Goal: Browse casually

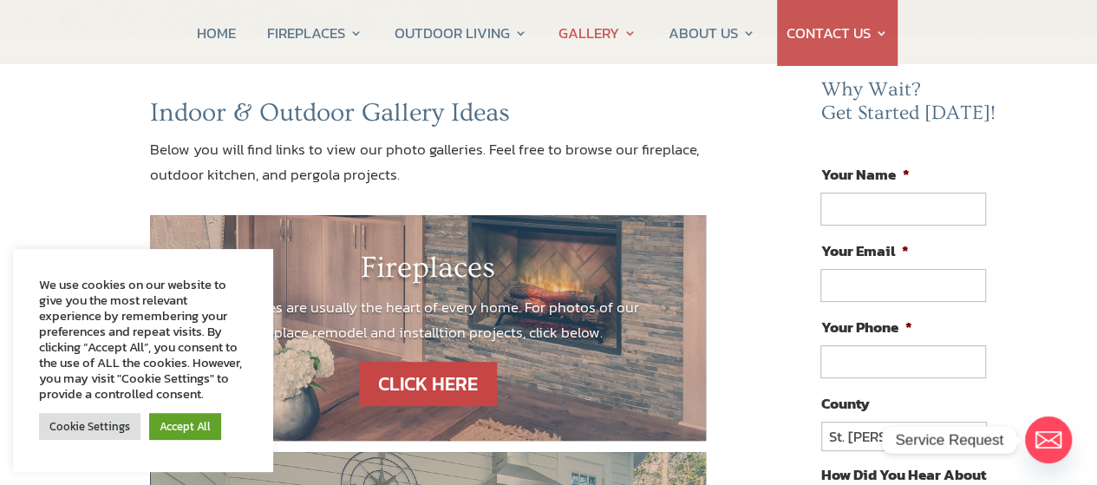
scroll to position [173, 0]
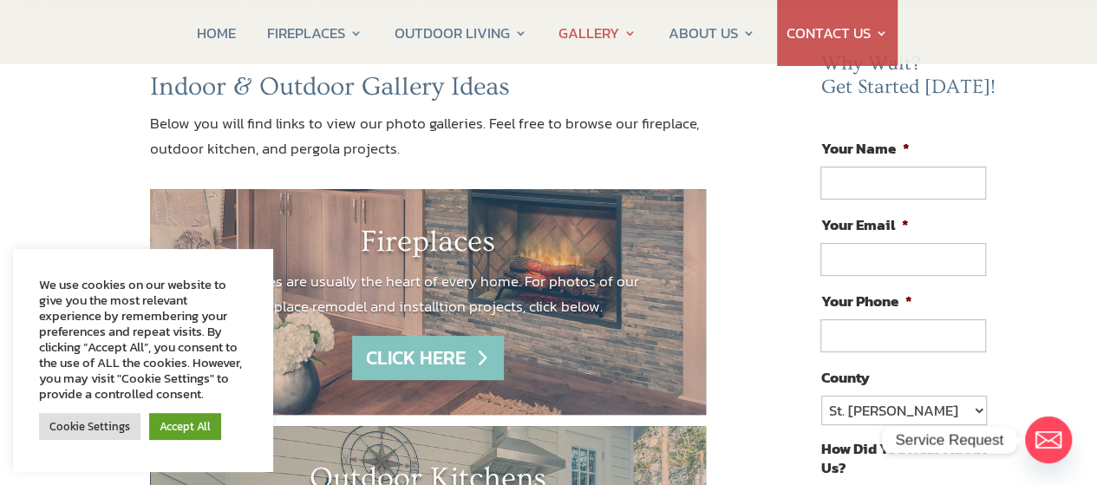
click at [420, 355] on link "CLICK HERE" at bounding box center [427, 358] width 151 height 44
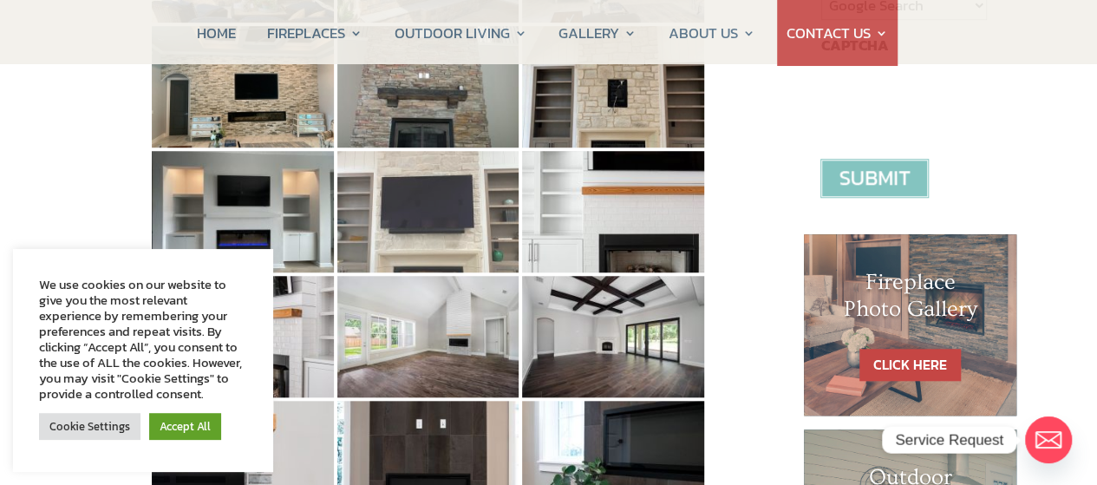
scroll to position [694, 0]
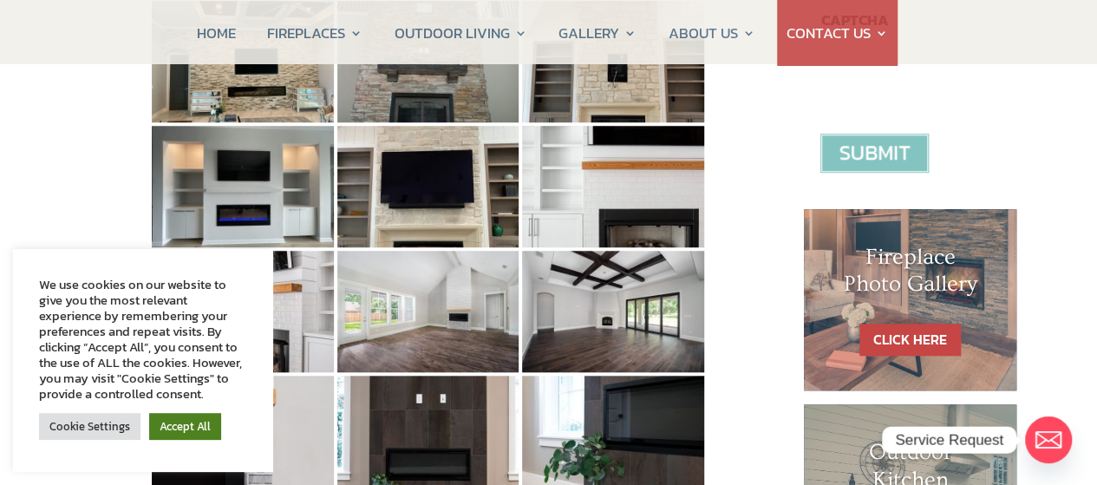
click at [176, 423] on link "Accept All" at bounding box center [185, 426] width 72 height 27
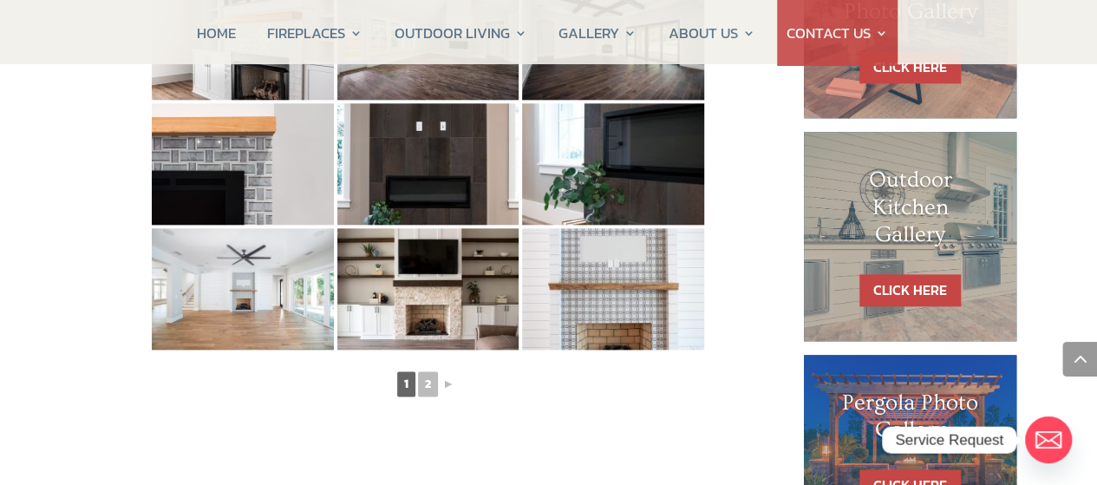
scroll to position [1040, 0]
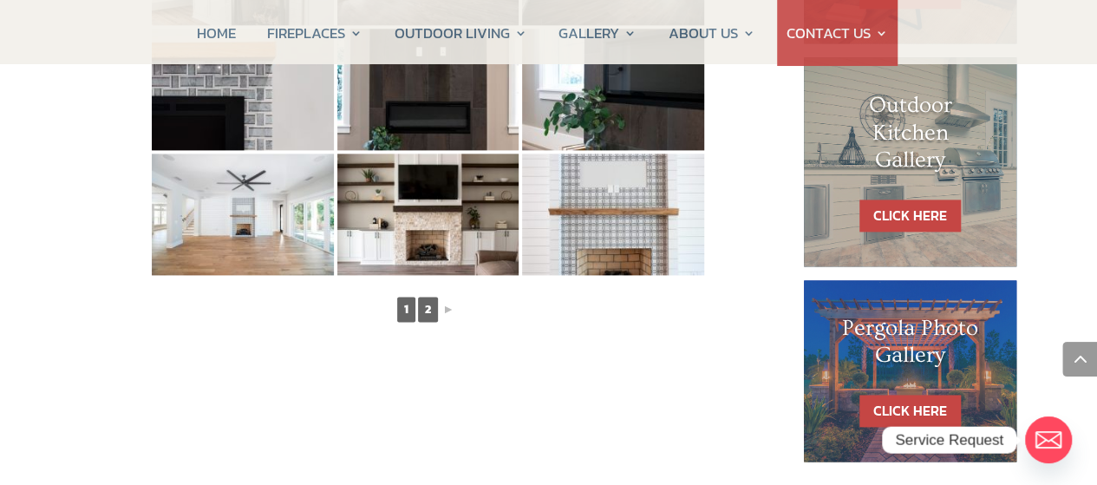
click at [434, 309] on link "2" at bounding box center [428, 308] width 20 height 25
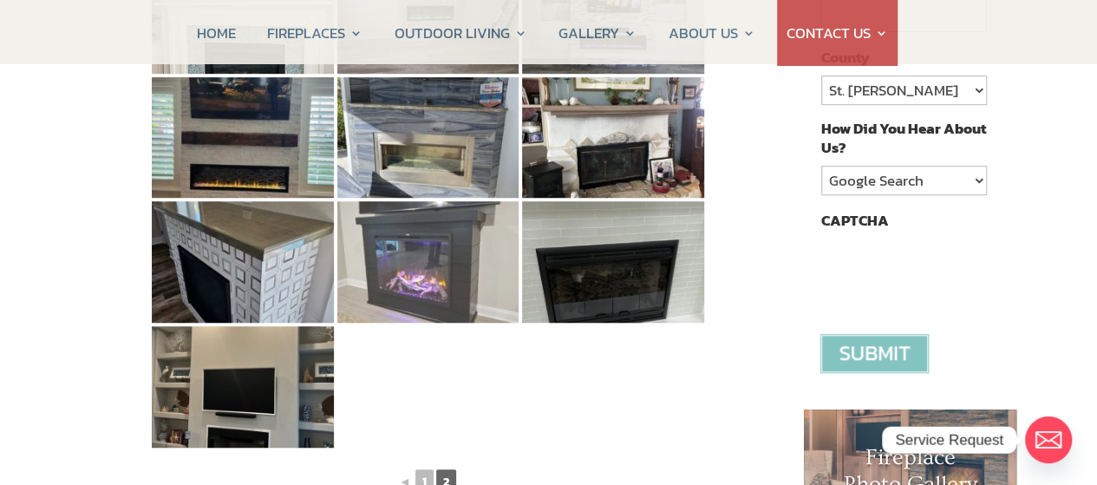
scroll to position [520, 0]
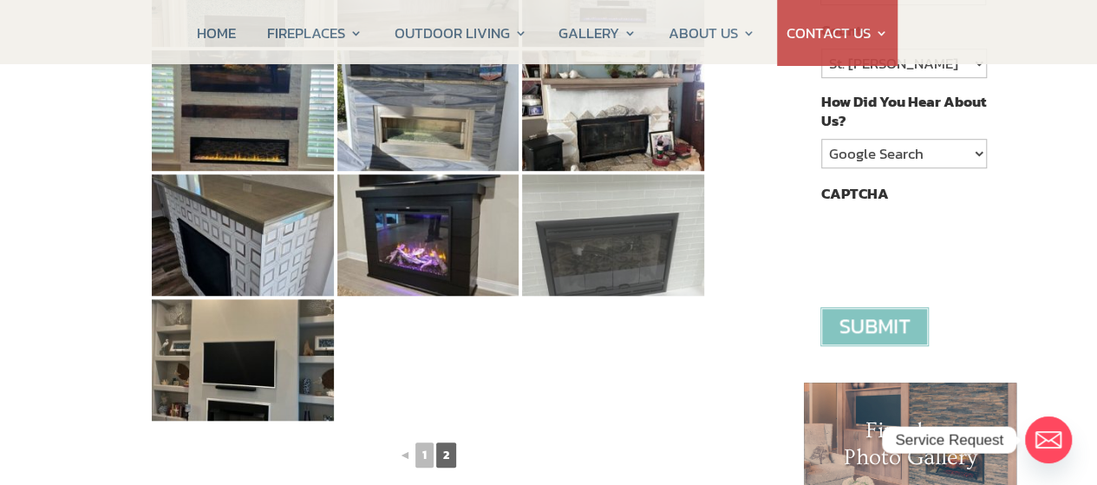
click at [590, 248] on img at bounding box center [613, 234] width 182 height 121
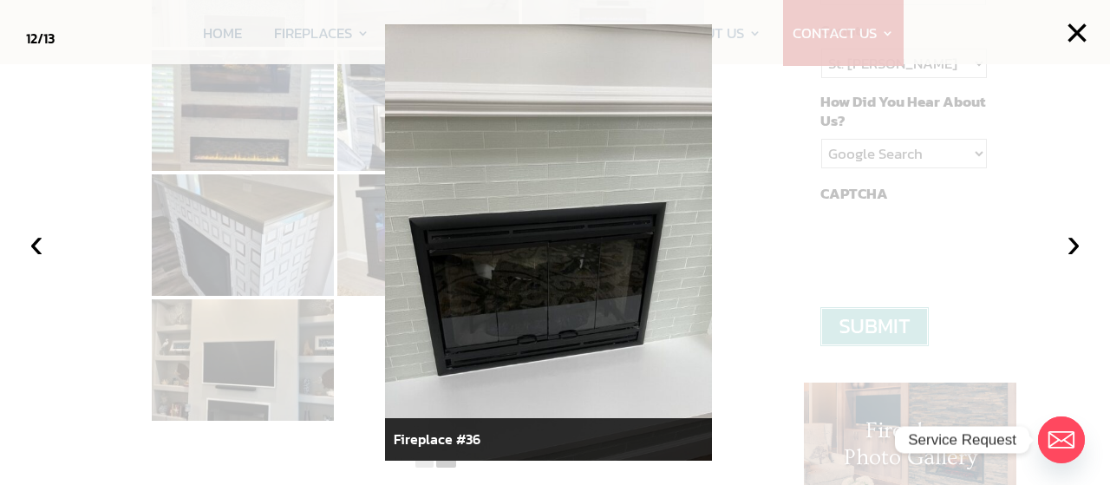
click at [739, 245] on div at bounding box center [555, 242] width 1110 height 485
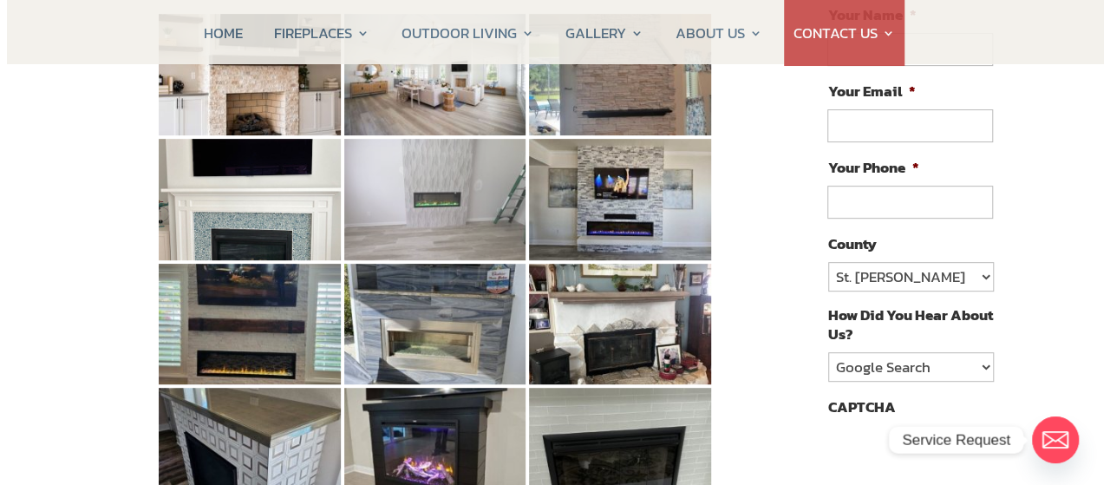
scroll to position [347, 0]
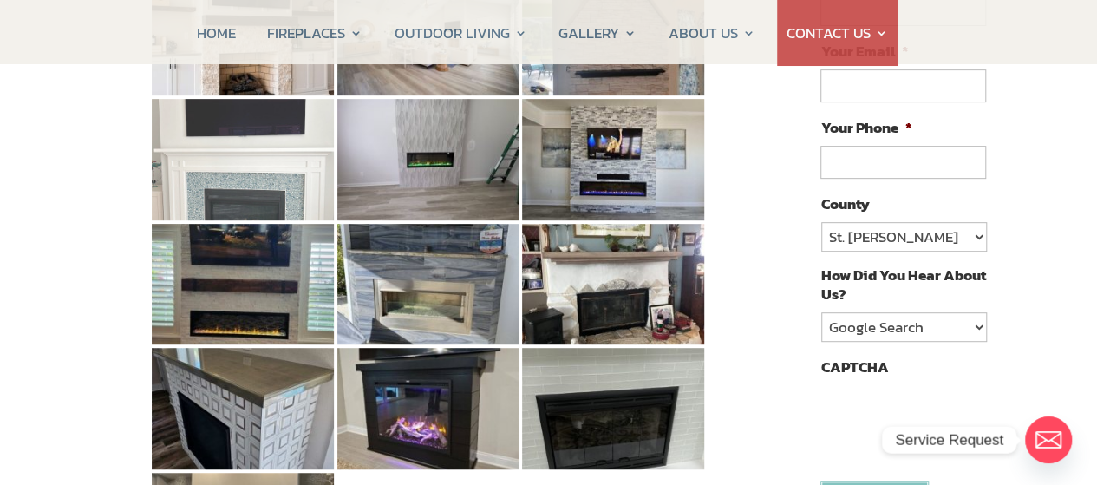
click at [243, 166] on img at bounding box center [243, 159] width 182 height 121
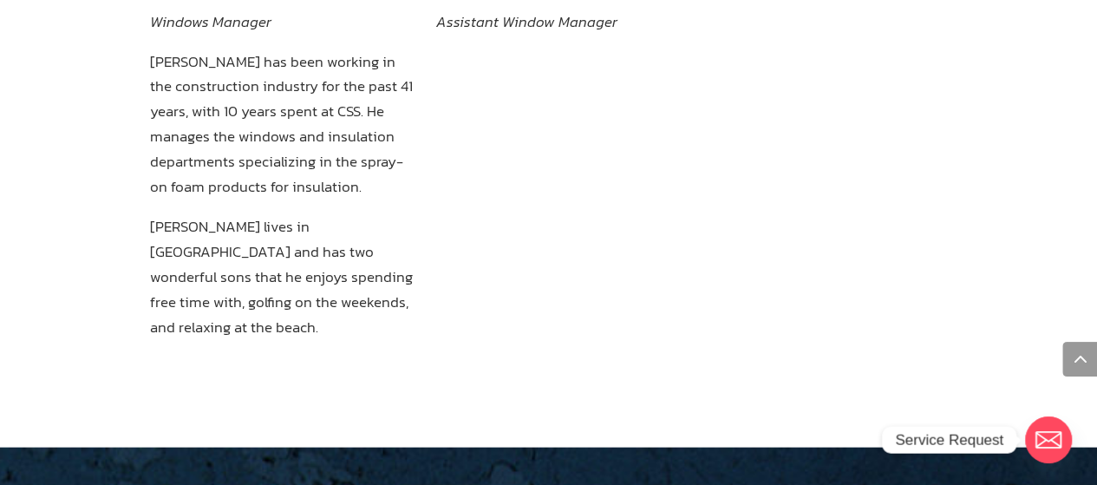
scroll to position [1994, 0]
